Goal: Communication & Community: Answer question/provide support

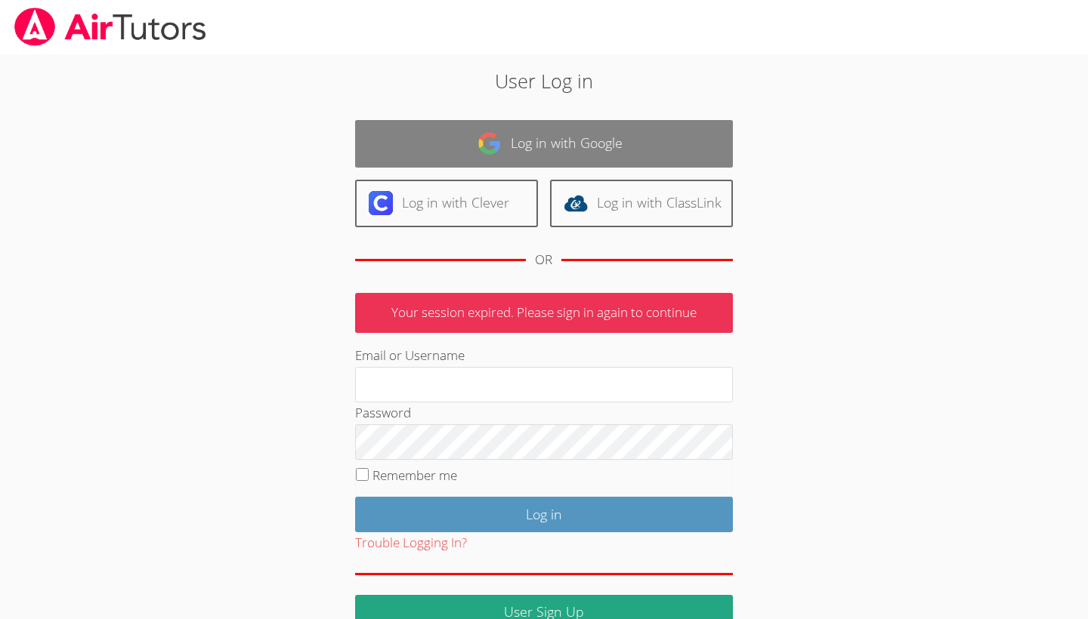
click at [572, 150] on link "Log in with Google" at bounding box center [544, 144] width 378 height 48
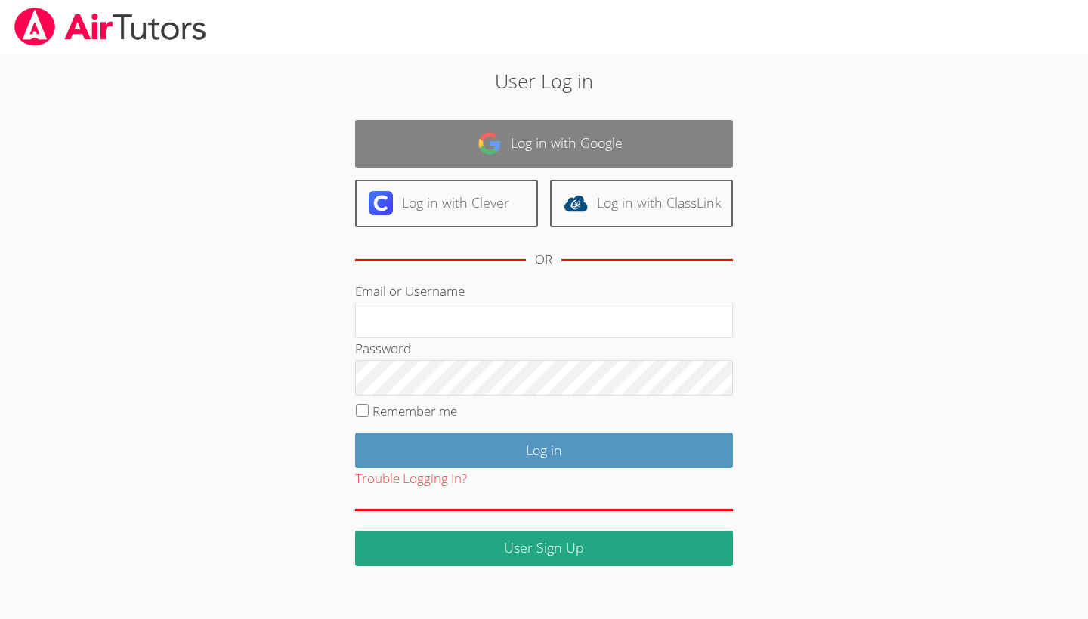
click at [535, 148] on link "Log in with Google" at bounding box center [544, 144] width 378 height 48
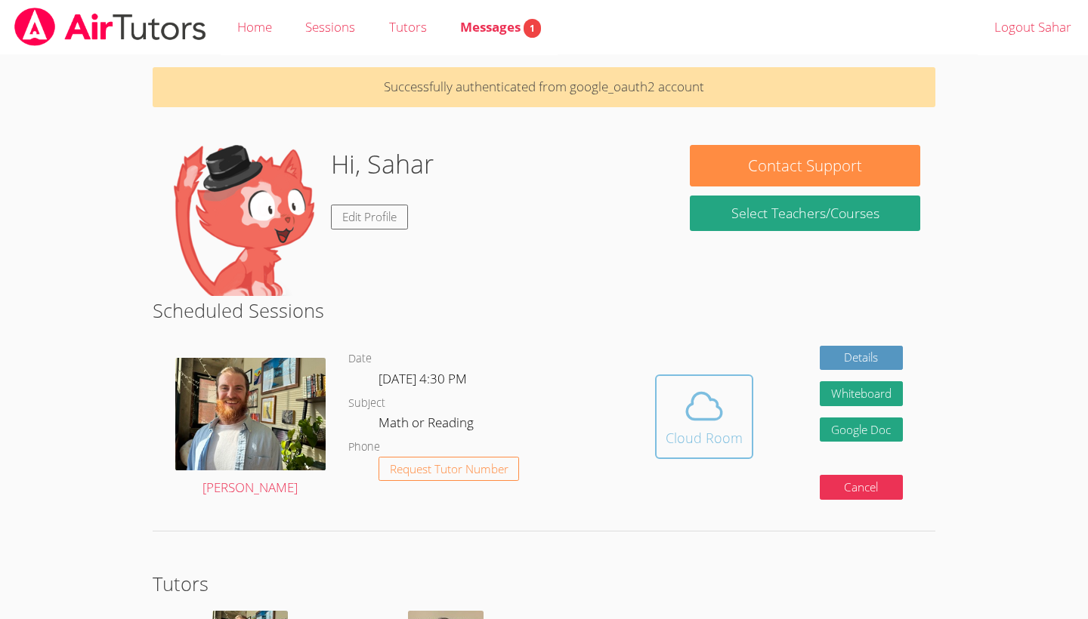
click at [699, 414] on icon at bounding box center [704, 406] width 42 height 42
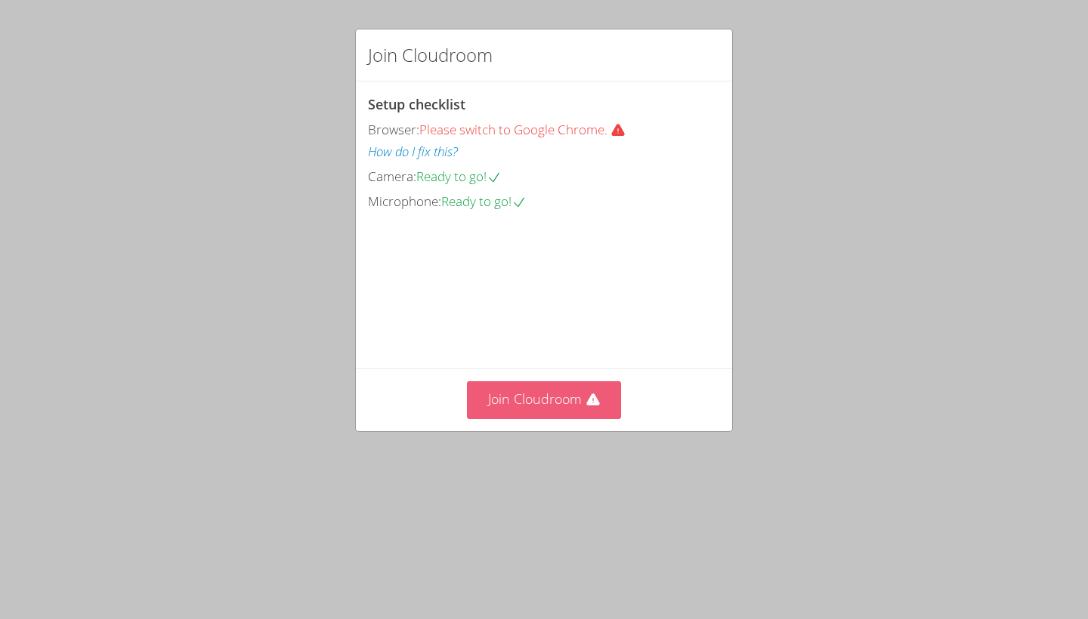
click at [510, 418] on button "Join Cloudroom" at bounding box center [544, 399] width 155 height 37
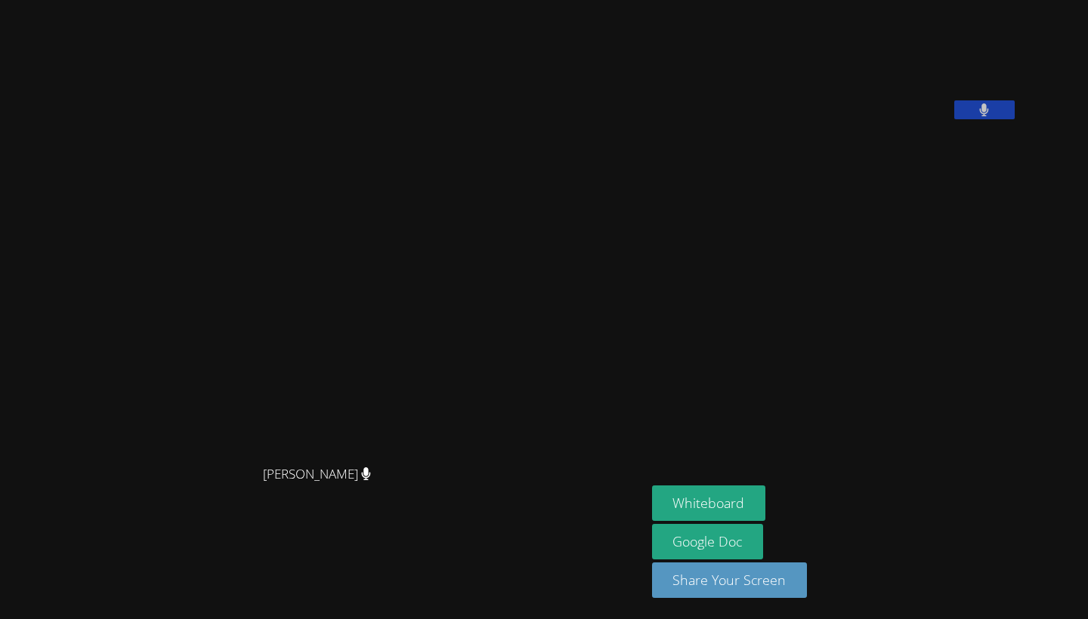
click at [510, 480] on div "[PERSON_NAME]" at bounding box center [323, 488] width 634 height 60
click at [766, 504] on button "Whiteboard" at bounding box center [709, 503] width 114 height 35
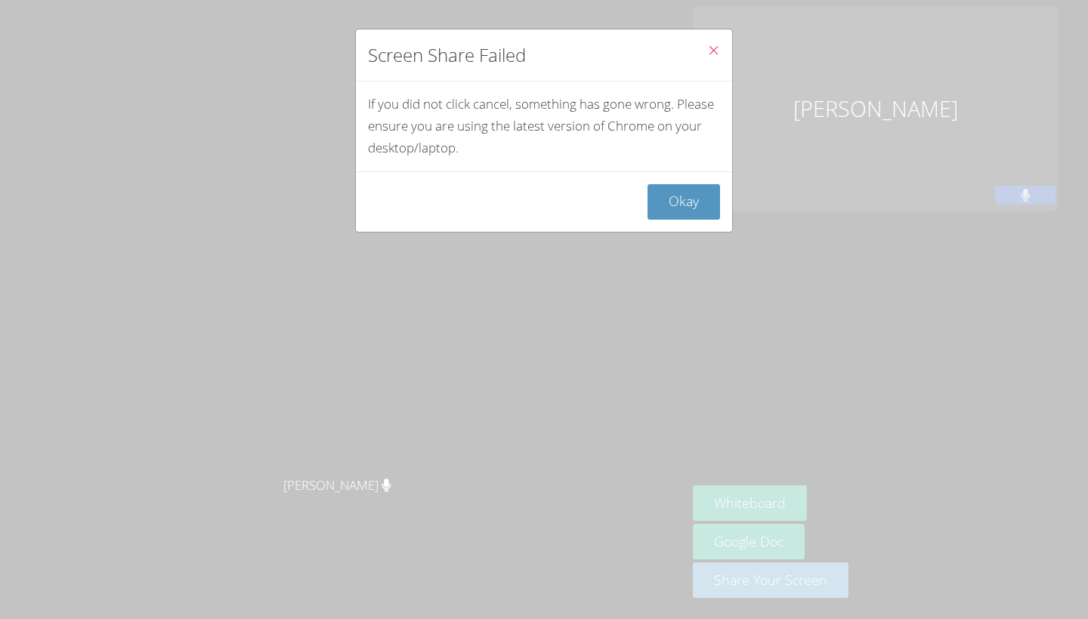
click at [705, 228] on div "Okay" at bounding box center [544, 201] width 376 height 60
click at [680, 192] on button "Okay" at bounding box center [683, 201] width 73 height 35
click at [696, 193] on button "Okay" at bounding box center [683, 201] width 73 height 35
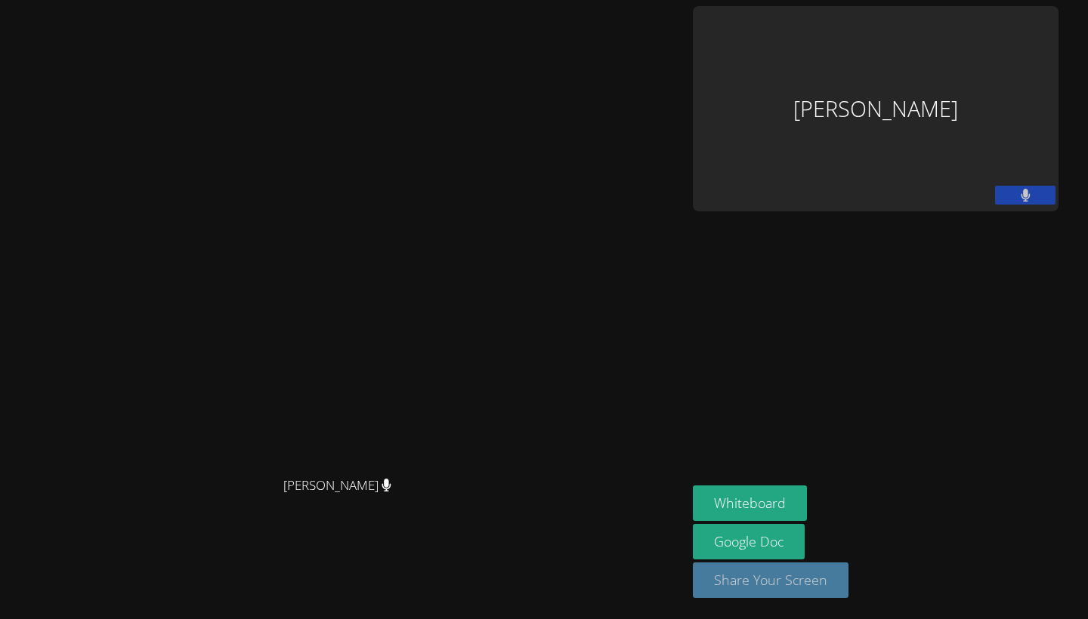
click at [848, 569] on button "Share Your Screen" at bounding box center [771, 580] width 156 height 35
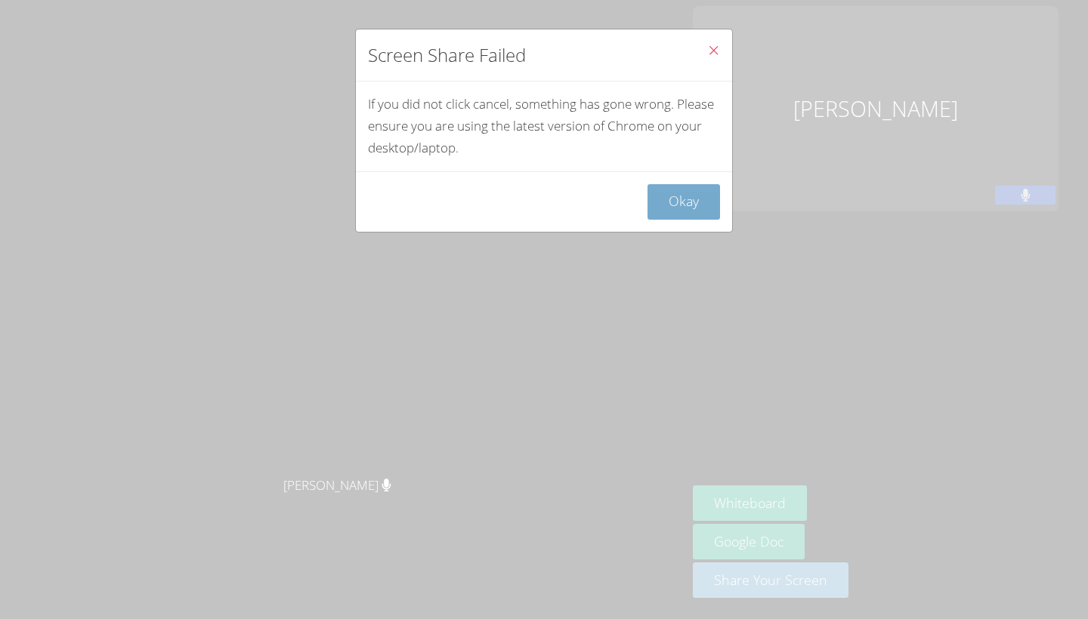
click at [698, 198] on button "Okay" at bounding box center [683, 201] width 73 height 35
click at [696, 198] on button "Okay" at bounding box center [683, 201] width 73 height 35
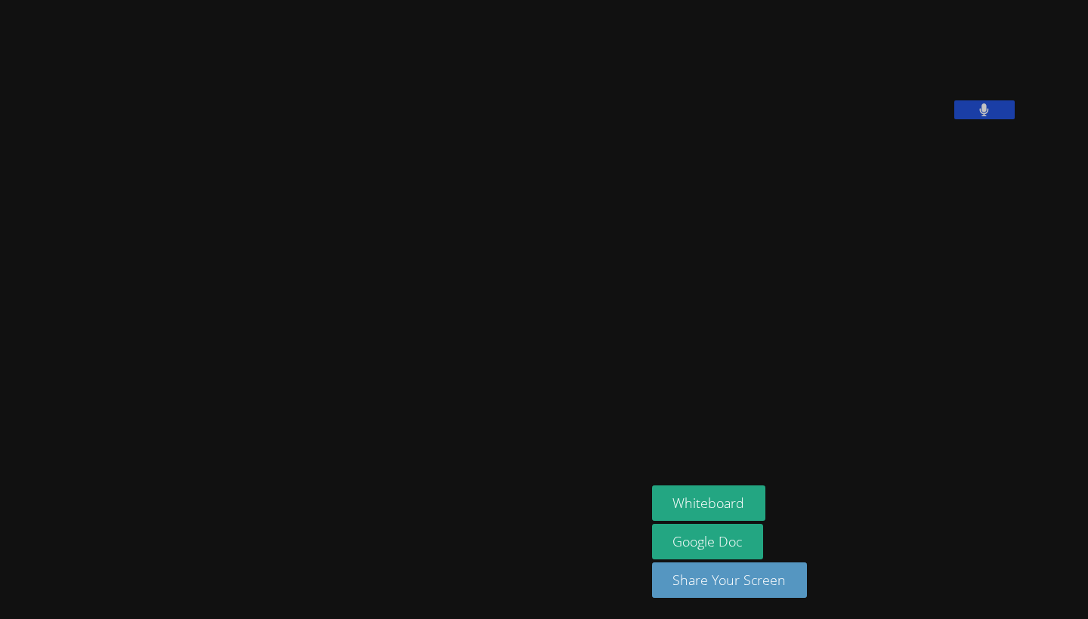
click at [420, 443] on video at bounding box center [323, 279] width 634 height 356
drag, startPoint x: 437, startPoint y: 340, endPoint x: 523, endPoint y: 360, distance: 88.5
click at [523, 357] on video at bounding box center [323, 279] width 634 height 356
click at [640, 407] on video at bounding box center [323, 279] width 634 height 356
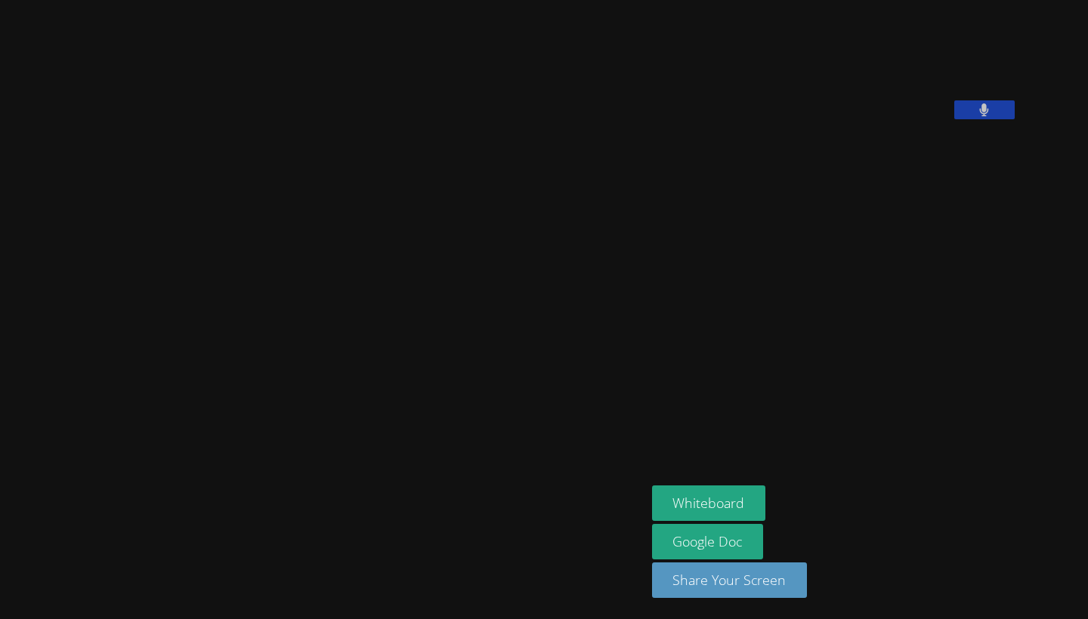
click at [640, 407] on video at bounding box center [323, 279] width 634 height 356
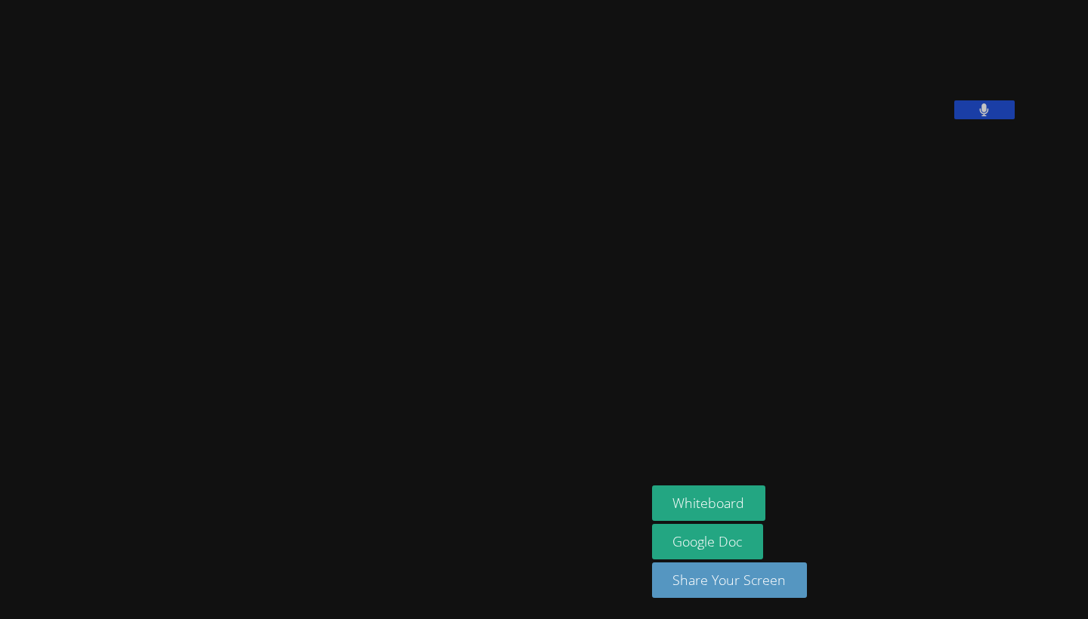
click at [640, 407] on video at bounding box center [323, 279] width 634 height 356
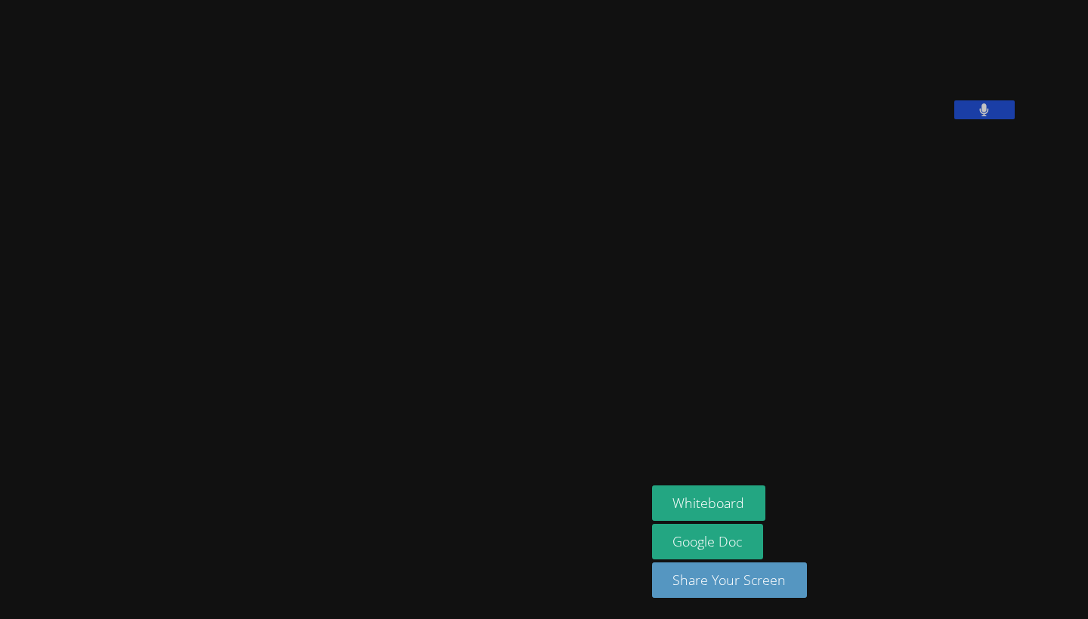
click at [640, 407] on video at bounding box center [323, 279] width 634 height 356
click at [764, 543] on link "Google Doc" at bounding box center [708, 541] width 112 height 35
click at [846, 454] on aside "Sahar Chocron Whiteboard Google Doc Share Your Screen" at bounding box center [835, 309] width 378 height 619
click at [844, 452] on aside "Sahar Chocron Whiteboard Google Doc Share Your Screen" at bounding box center [835, 309] width 378 height 619
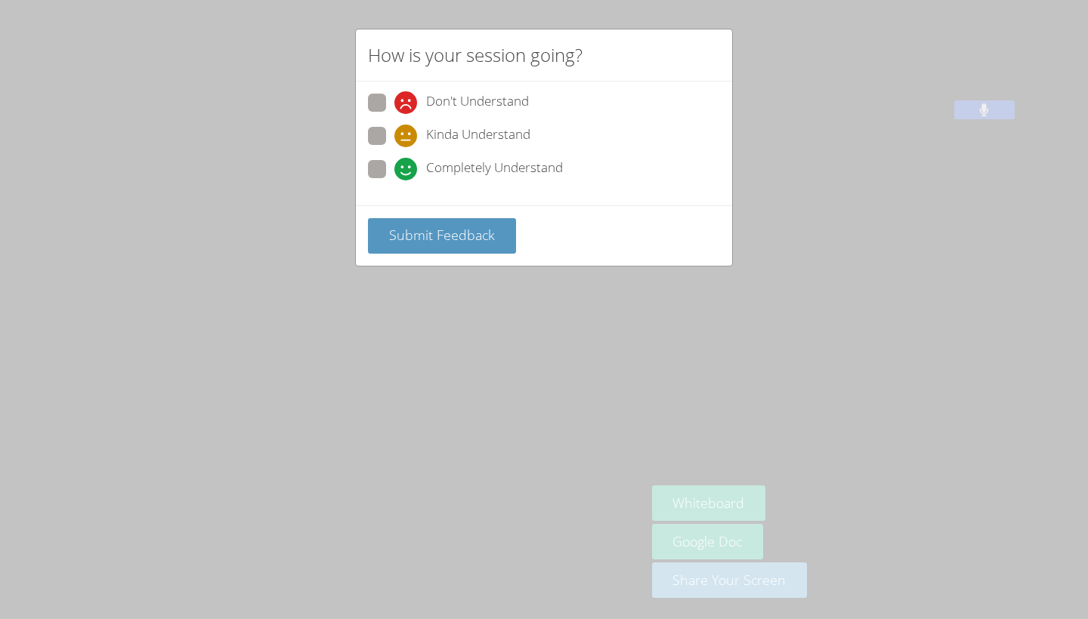
click at [394, 147] on span at bounding box center [394, 147] width 0 height 0
click at [394, 131] on input "Kinda Understand" at bounding box center [400, 133] width 13 height 13
radio input "true"
click at [438, 239] on span "Submit Feedback" at bounding box center [442, 235] width 106 height 18
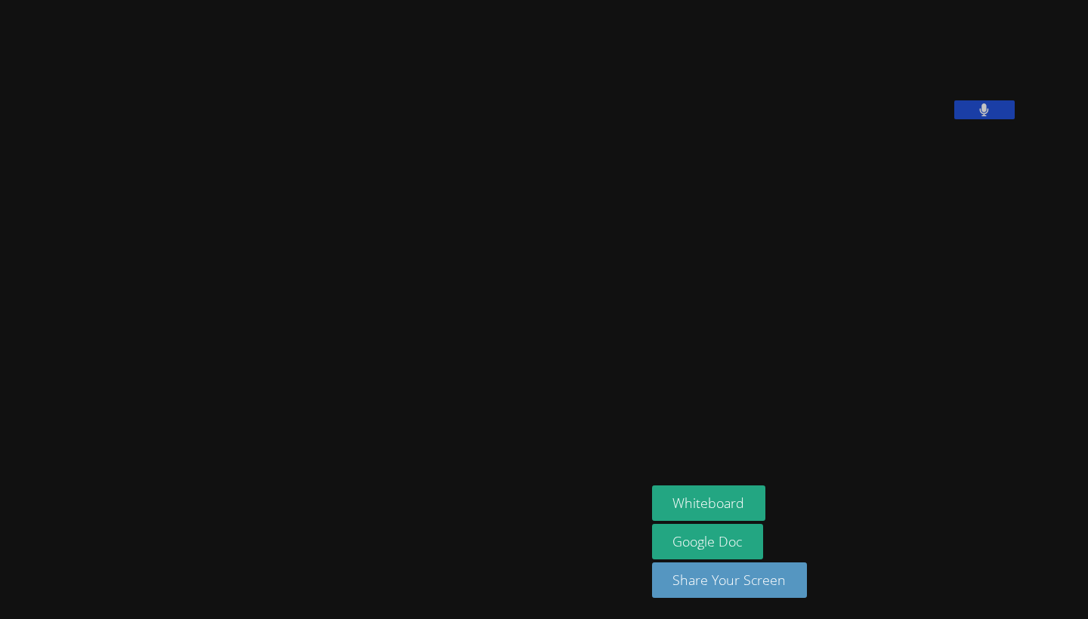
click at [240, 494] on div at bounding box center [323, 488] width 634 height 60
click at [807, 326] on aside "Sahar Chocron Whiteboard Google Doc Share Your Screen" at bounding box center [835, 309] width 378 height 619
drag, startPoint x: 856, startPoint y: 167, endPoint x: 856, endPoint y: 5, distance: 161.6
click at [856, 80] on video at bounding box center [765, 62] width 227 height 113
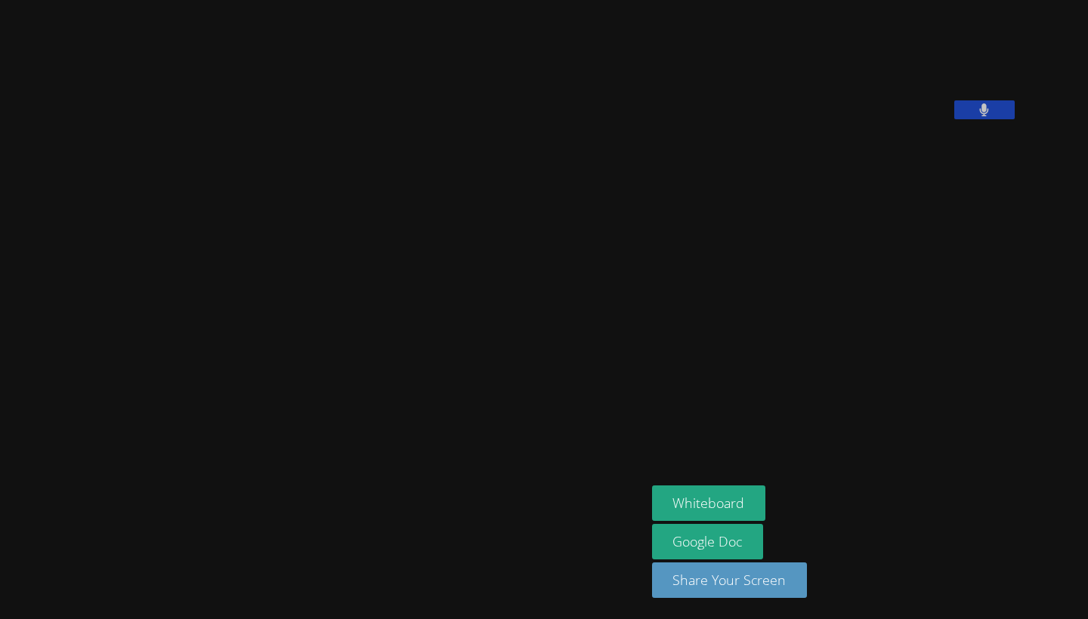
click at [159, 575] on div "[PERSON_NAME]" at bounding box center [323, 309] width 634 height 607
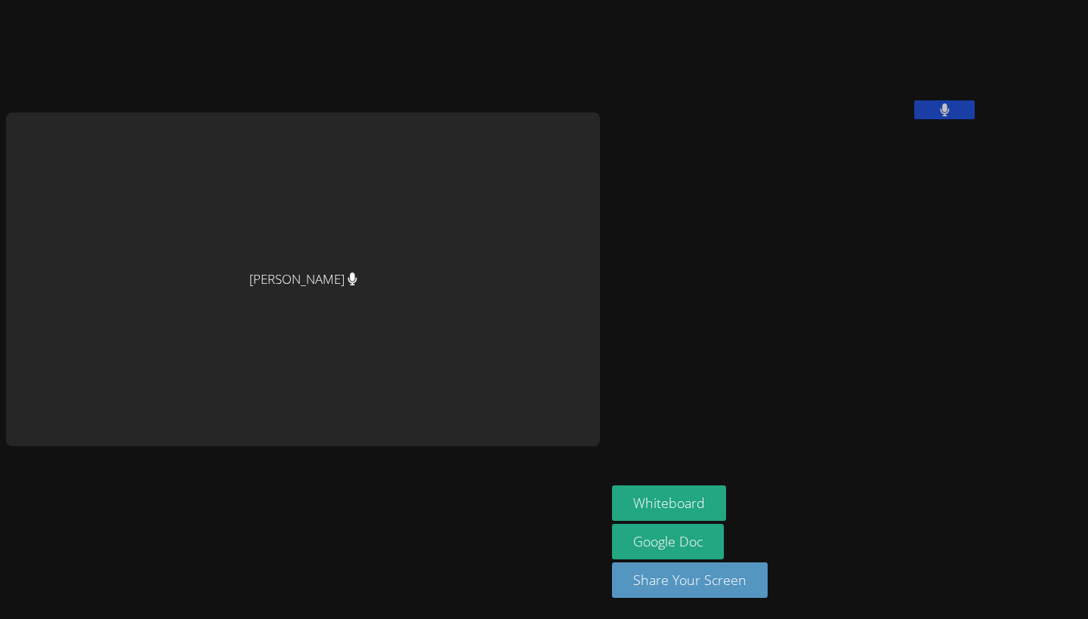
click at [166, 492] on div at bounding box center [303, 476] width 594 height 60
click at [238, 400] on div "[PERSON_NAME]" at bounding box center [303, 280] width 594 height 334
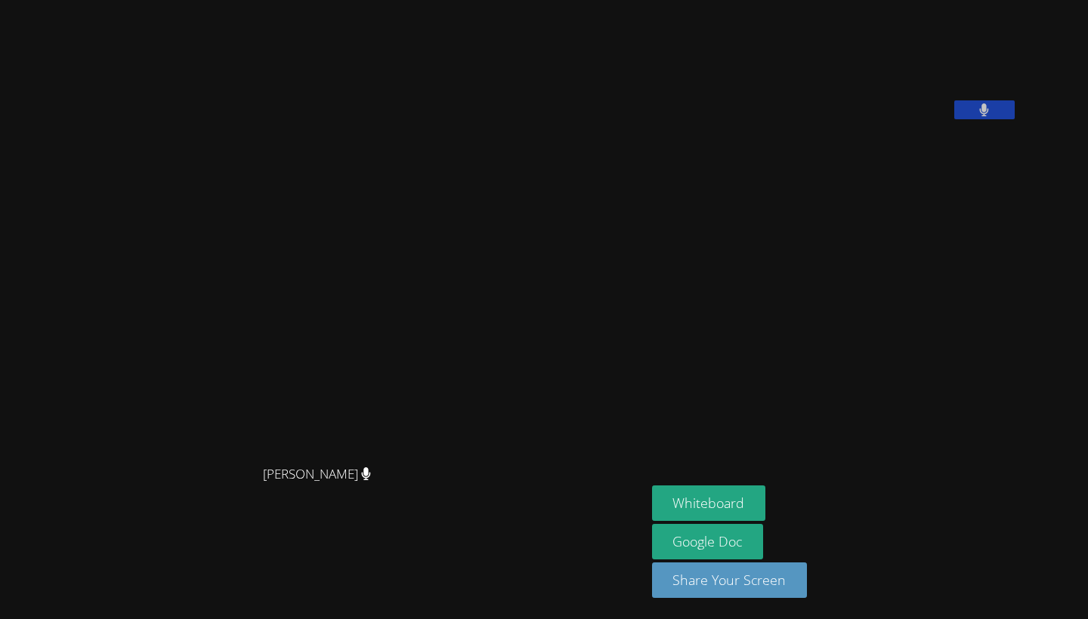
click at [452, 554] on div "Tyler Baker Tyler Baker" at bounding box center [323, 309] width 634 height 607
click at [933, 218] on aside "Sahar Chocron Whiteboard Google Doc Share Your Screen" at bounding box center [835, 309] width 378 height 619
click at [941, 249] on aside "Sahar Chocron Whiteboard Google Doc Share Your Screen" at bounding box center [835, 309] width 378 height 619
